Goal: Task Accomplishment & Management: Use online tool/utility

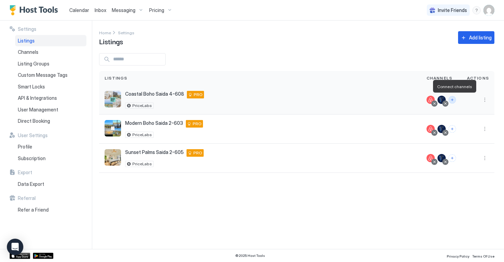
click at [248, 100] on button "Connect channels" at bounding box center [453, 100] width 8 height 8
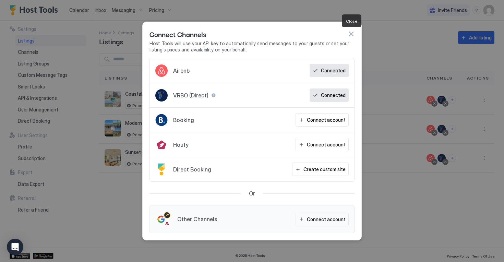
click at [248, 35] on button "button" at bounding box center [351, 34] width 7 height 7
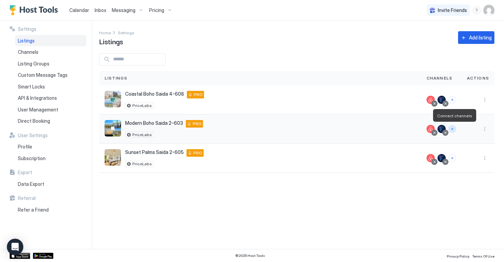
click at [248, 128] on button "Connect channels" at bounding box center [453, 129] width 8 height 8
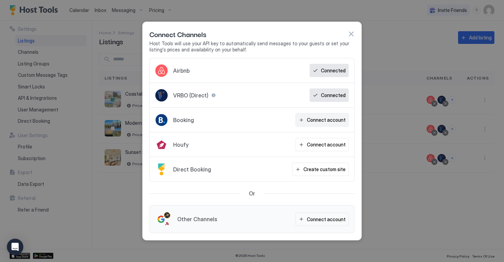
click at [248, 120] on div "Connect account" at bounding box center [326, 119] width 39 height 7
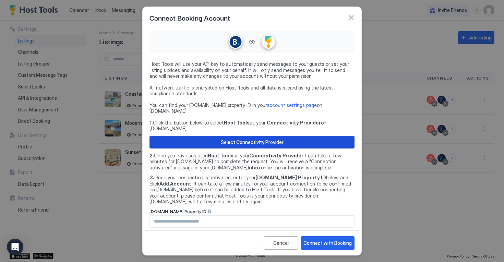
click at [242, 139] on div "Select Connectivity Provider" at bounding box center [252, 142] width 63 height 7
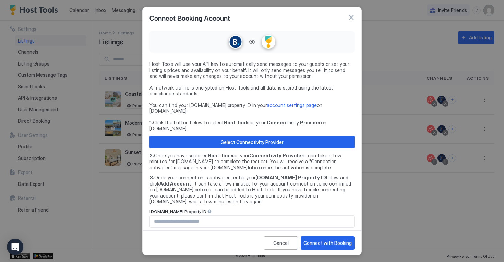
click at [220, 216] on input "Input Field" at bounding box center [252, 222] width 204 height 12
paste input "********"
type input "********"
click at [248, 239] on div "Connect with Booking" at bounding box center [328, 242] width 48 height 7
click at [248, 244] on div "Connect with Booking" at bounding box center [328, 242] width 48 height 7
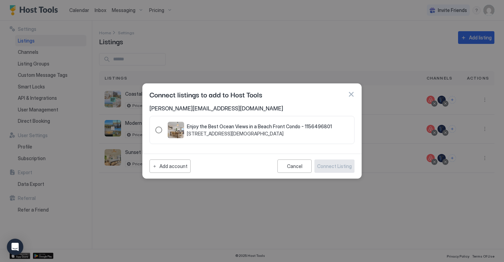
click at [160, 132] on div "1156496801" at bounding box center [158, 130] width 7 height 7
click at [248, 164] on div "Connect Listing" at bounding box center [334, 166] width 35 height 7
